Goal: Information Seeking & Learning: Find specific fact

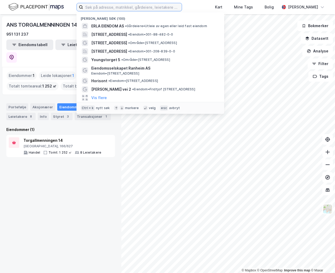
click at [92, 8] on input at bounding box center [132, 7] width 99 height 8
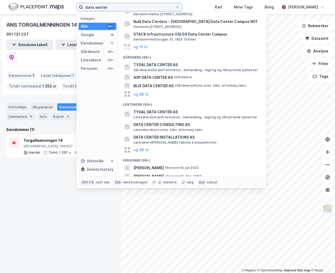
scroll to position [38, 0]
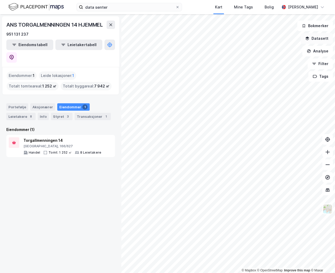
click at [323, 37] on button "Datasett" at bounding box center [317, 38] width 32 height 11
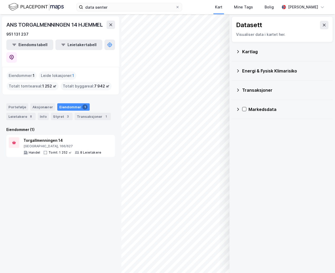
click at [252, 51] on div "Kartlag" at bounding box center [285, 52] width 86 height 6
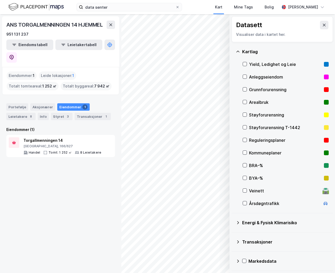
click at [253, 64] on div "Yield, Ledighet og Leie" at bounding box center [285, 64] width 73 height 6
click at [239, 243] on icon at bounding box center [238, 242] width 4 height 4
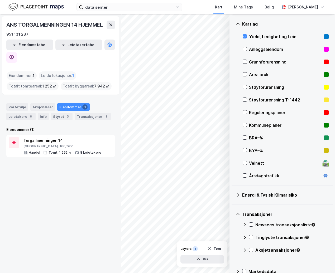
scroll to position [38, 0]
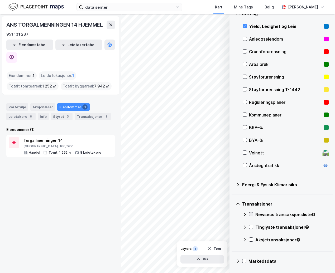
click at [253, 215] on icon at bounding box center [251, 215] width 4 height 4
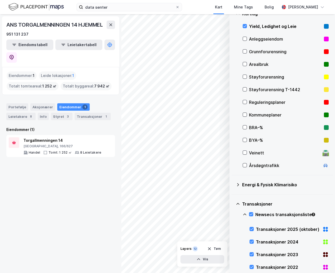
click at [242, 184] on div "Energi & Fysisk Klimarisiko" at bounding box center [282, 185] width 93 height 13
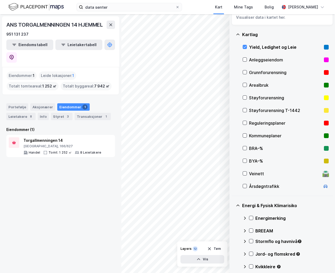
scroll to position [0, 0]
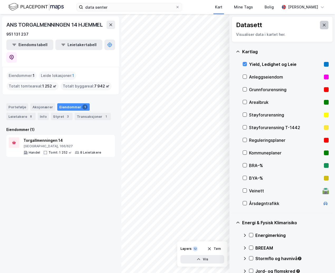
click at [321, 22] on button at bounding box center [324, 25] width 8 height 8
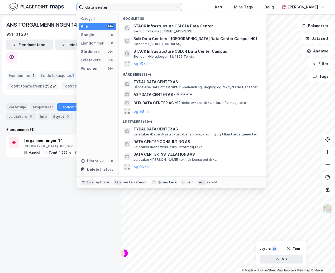
drag, startPoint x: 118, startPoint y: 4, endPoint x: 65, endPoint y: 7, distance: 53.1
click at [65, 7] on div "data senter Kategori Alle 99+ Google 18 Eiendommer 0 Gårdeiere 99+ Leietakere 9…" at bounding box center [167, 7] width 335 height 14
paste input "Kystveien 30"
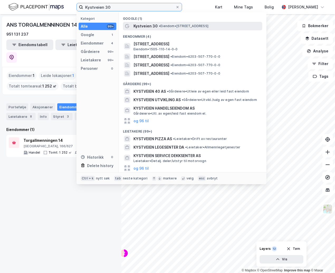
type input "Kystveien 30"
click at [160, 27] on span "•" at bounding box center [160, 26] width 2 height 4
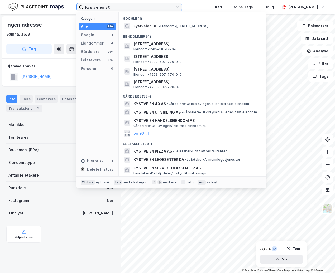
click at [134, 9] on input "Kystveien 30" at bounding box center [129, 7] width 92 height 8
click at [50, 85] on div "Hjemmelshaver [PERSON_NAME] 100%" at bounding box center [60, 73] width 117 height 28
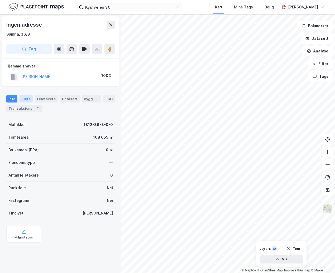
click at [28, 99] on div "Eiere" at bounding box center [26, 98] width 13 height 7
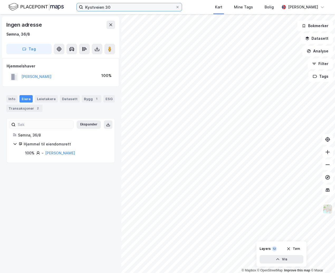
click at [127, 7] on input "Kystveien 30" at bounding box center [129, 7] width 92 height 8
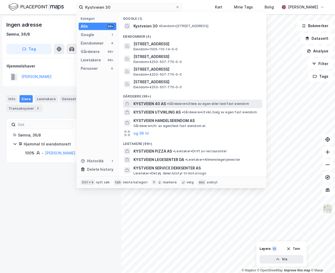
click at [211, 104] on span "• Gårdeiere • Utleie av egen eller leid fast eiendom" at bounding box center [208, 104] width 82 height 4
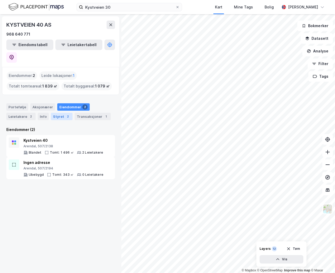
click at [55, 113] on div "Styret 2" at bounding box center [62, 116] width 22 height 7
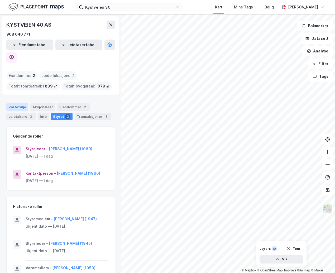
click at [18, 103] on div "Portefølje" at bounding box center [17, 106] width 22 height 7
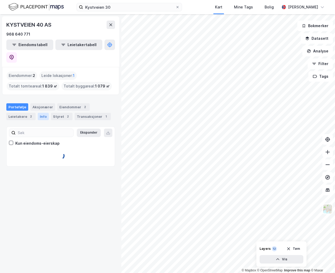
click at [42, 113] on div "Info" at bounding box center [43, 116] width 11 height 7
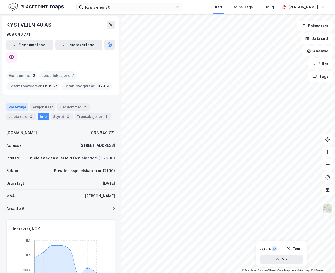
click at [20, 103] on div "Portefølje" at bounding box center [17, 106] width 22 height 7
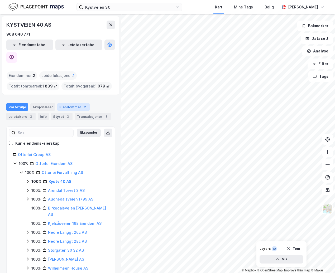
click at [67, 103] on div "Eiendommer 2" at bounding box center [73, 106] width 32 height 7
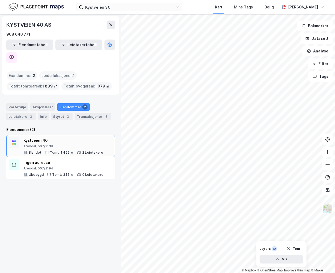
click at [74, 137] on div "Kystveien 40" at bounding box center [63, 140] width 80 height 6
click at [45, 160] on div "Ingen adresse [GEOGRAPHIC_DATA], 507/2194" at bounding box center [63, 165] width 80 height 11
